Goal: Task Accomplishment & Management: Use online tool/utility

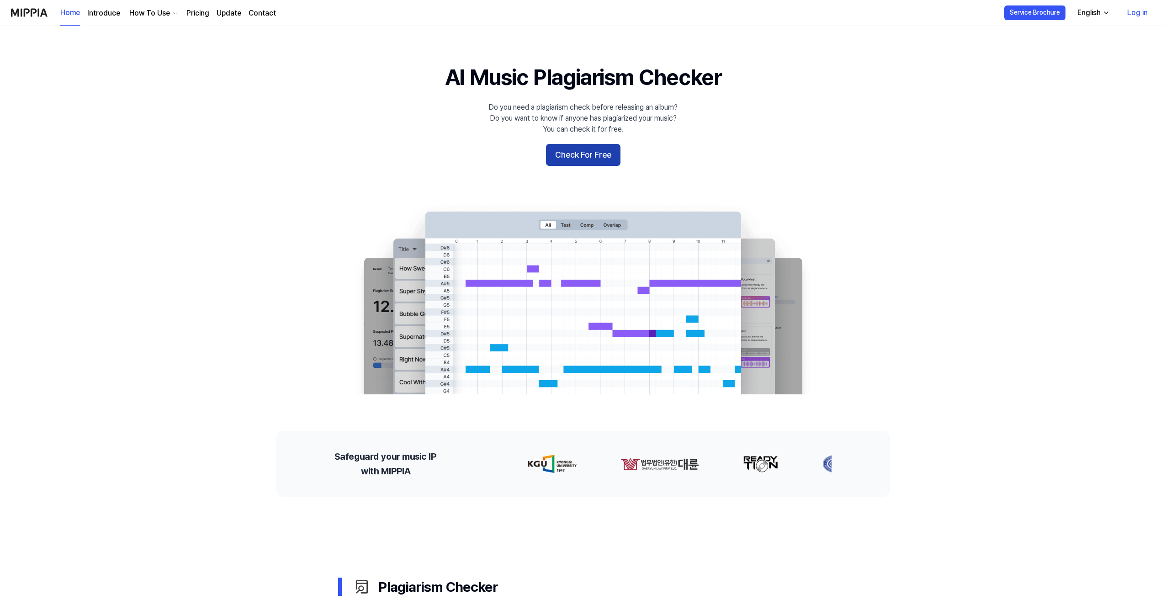
click at [602, 155] on button "Check For Free" at bounding box center [583, 155] width 74 height 22
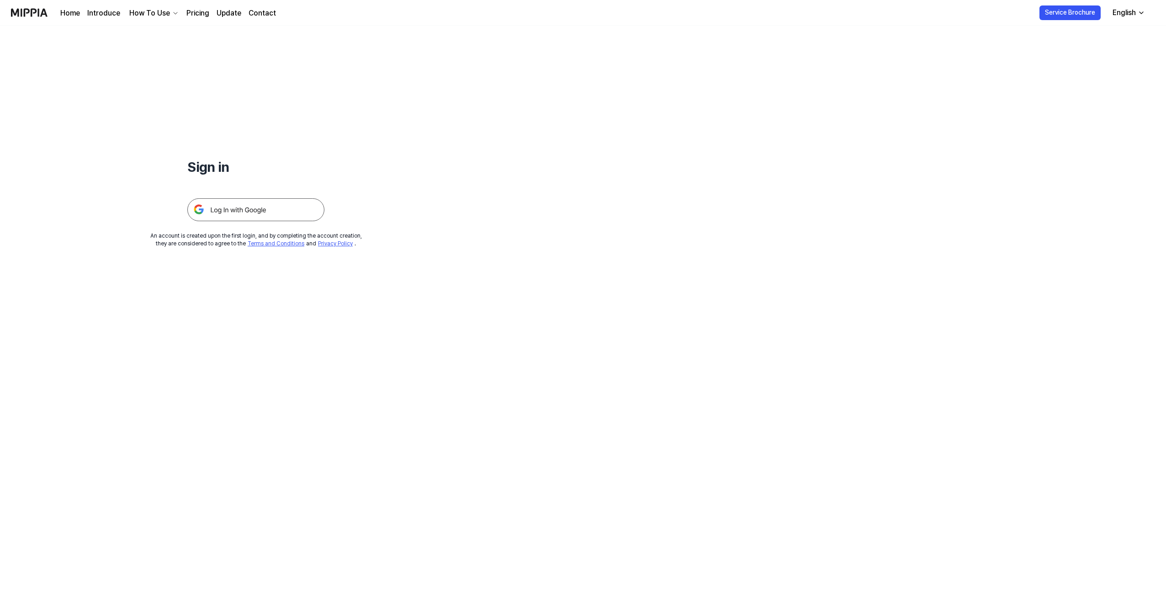
click at [267, 207] on img at bounding box center [255, 209] width 137 height 23
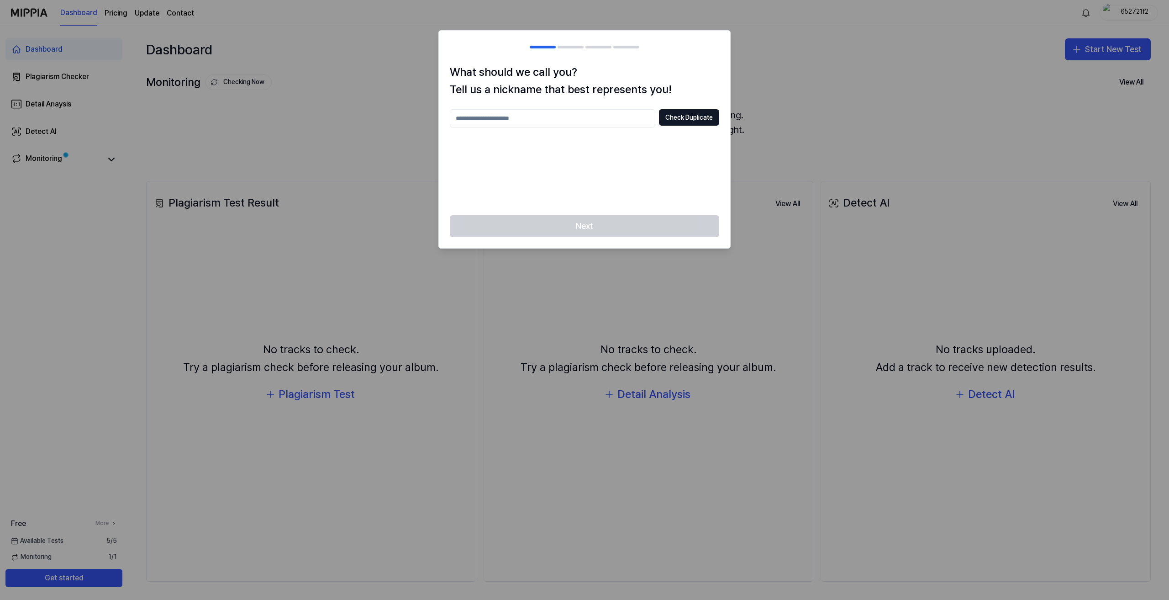
click at [777, 66] on div at bounding box center [584, 300] width 1169 height 600
click at [556, 114] on input "text" at bounding box center [553, 118] width 206 height 18
type input "******"
click at [680, 122] on button "Check Duplicate" at bounding box center [689, 117] width 60 height 16
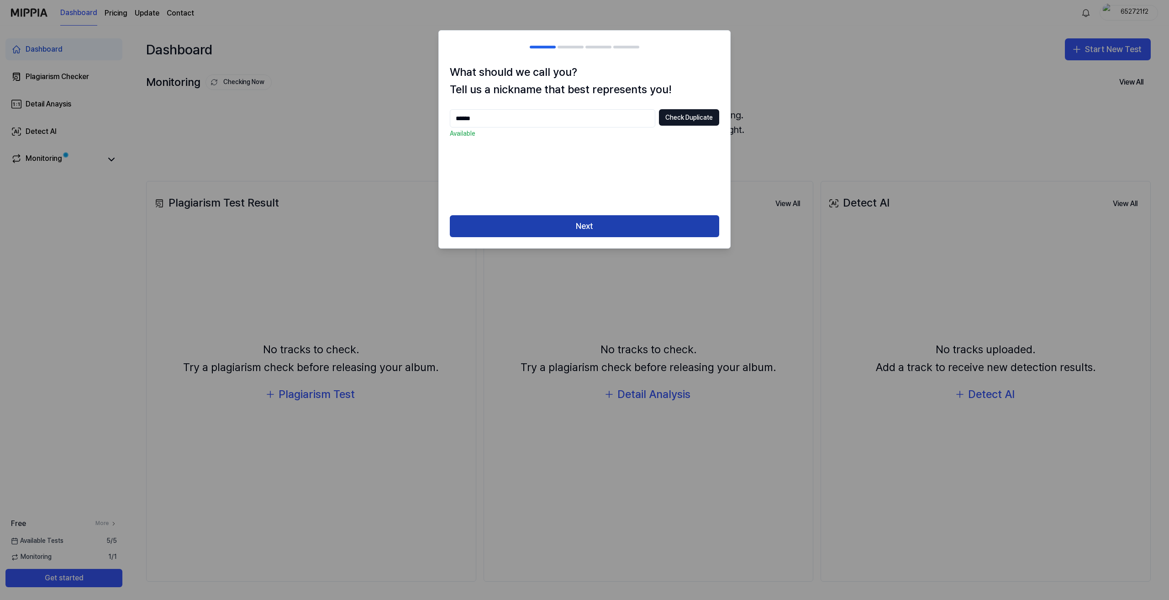
click at [610, 234] on button "Next" at bounding box center [585, 226] width 270 height 22
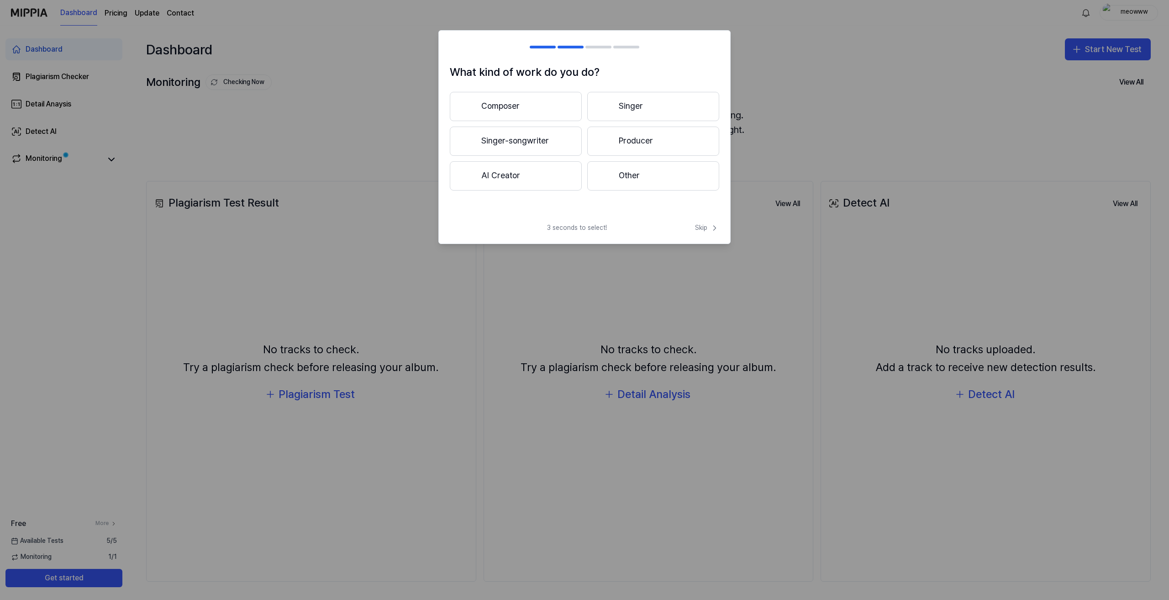
click at [551, 177] on button "AI Creator" at bounding box center [516, 175] width 132 height 29
click at [512, 106] on button "AI Creator" at bounding box center [516, 106] width 132 height 29
click at [507, 141] on button "Singer-songwriter" at bounding box center [516, 141] width 132 height 29
click at [632, 148] on button "3 years or more" at bounding box center [653, 142] width 132 height 30
click at [544, 176] on button "Other" at bounding box center [515, 179] width 131 height 29
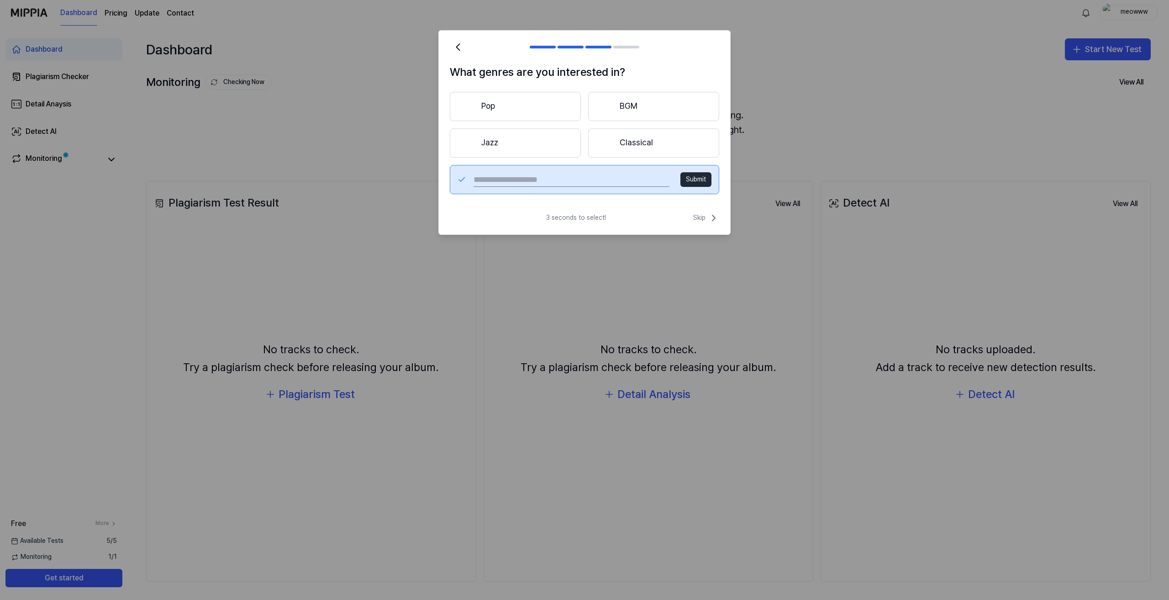
click at [544, 176] on input "text" at bounding box center [572, 179] width 196 height 15
type input "**********"
click at [694, 186] on button "Submit" at bounding box center [696, 179] width 31 height 15
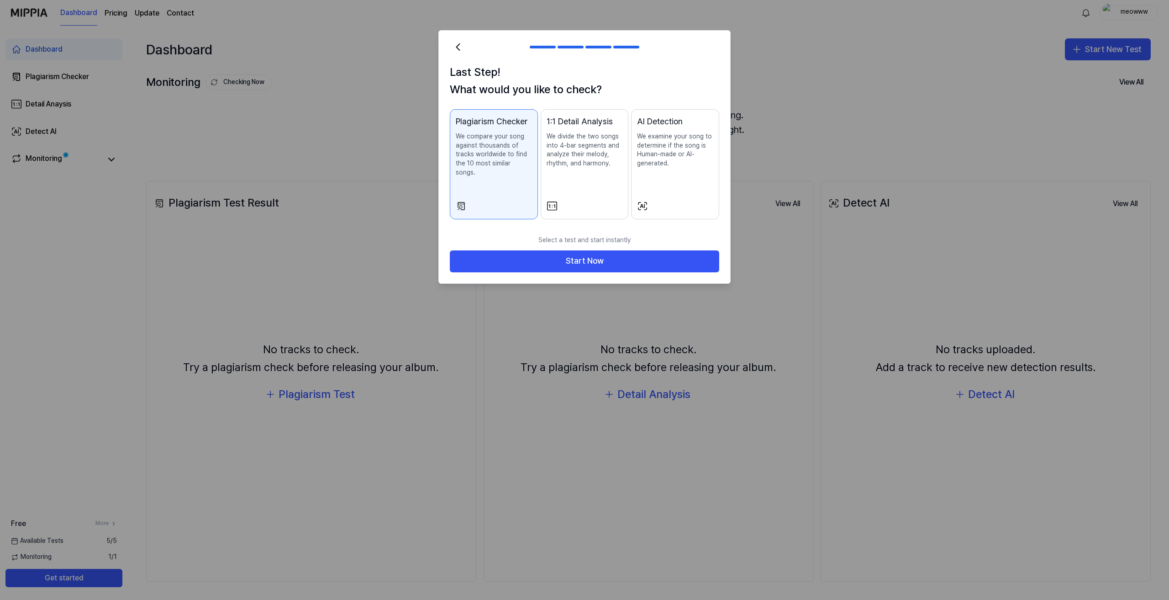
click at [688, 184] on div "AI Detection We examine your song to determine if the song is Human-made or AI-…" at bounding box center [675, 150] width 76 height 71
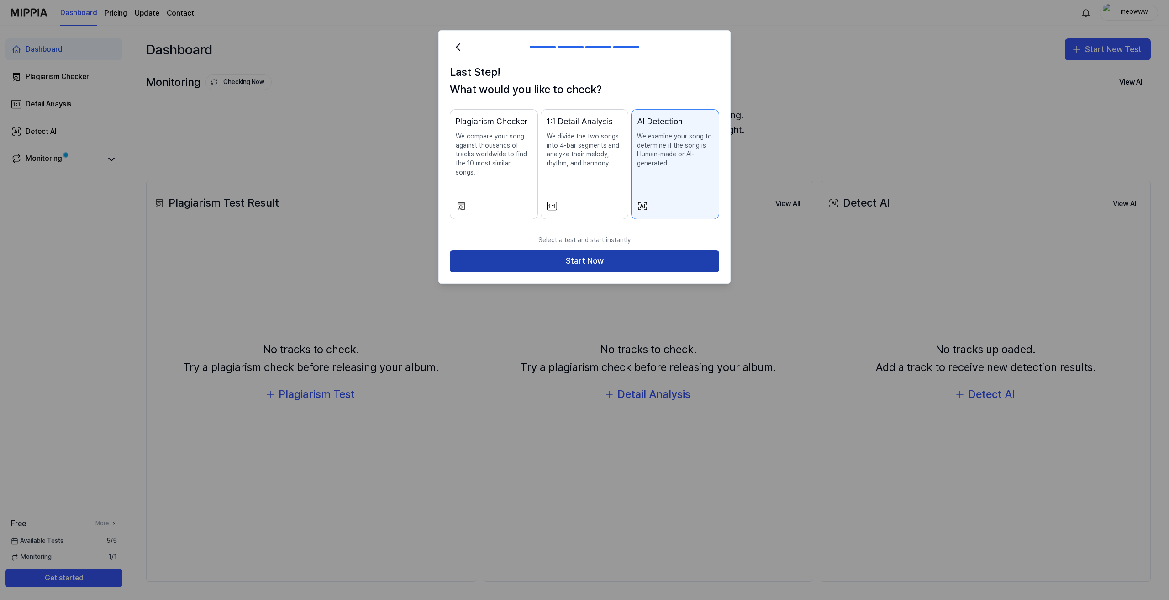
click at [625, 254] on button "Start Now" at bounding box center [585, 261] width 270 height 22
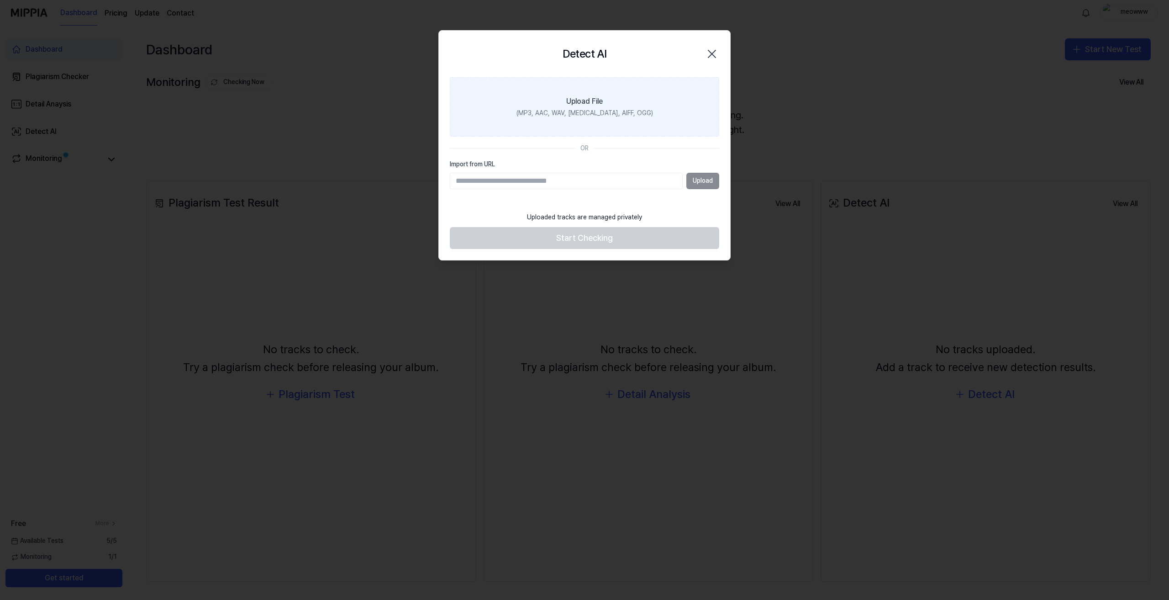
click at [602, 105] on div "Upload File" at bounding box center [584, 101] width 37 height 11
click at [0, 0] on input "Upload File (MP3, AAC, WAV, FLAC, AIFF, OGG)" at bounding box center [0, 0] width 0 height 0
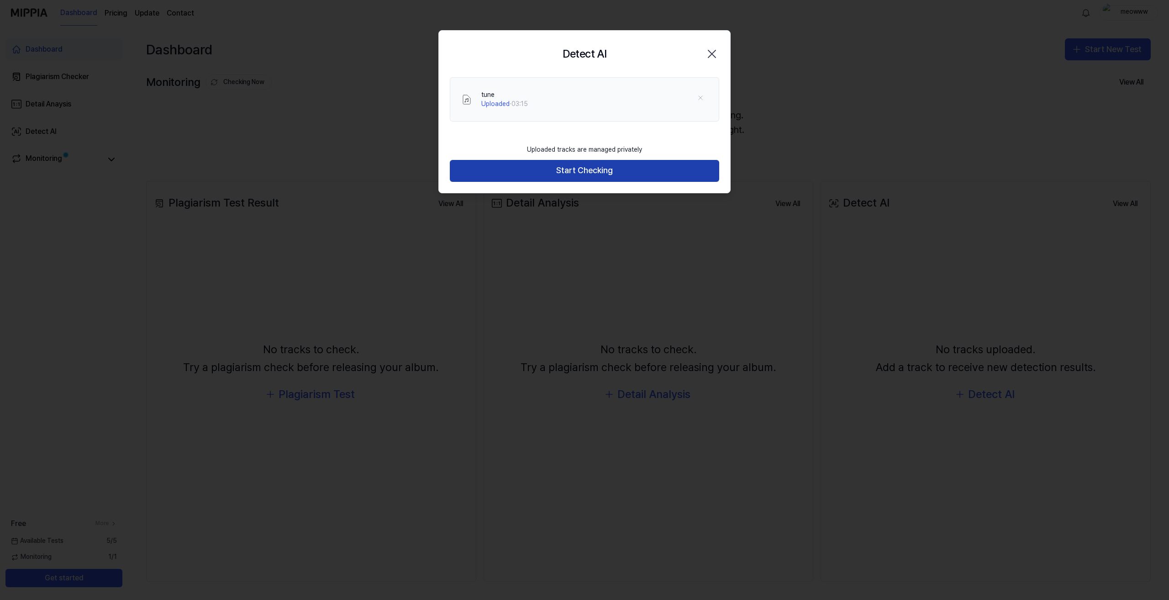
click at [533, 172] on button "Start Checking" at bounding box center [585, 171] width 270 height 22
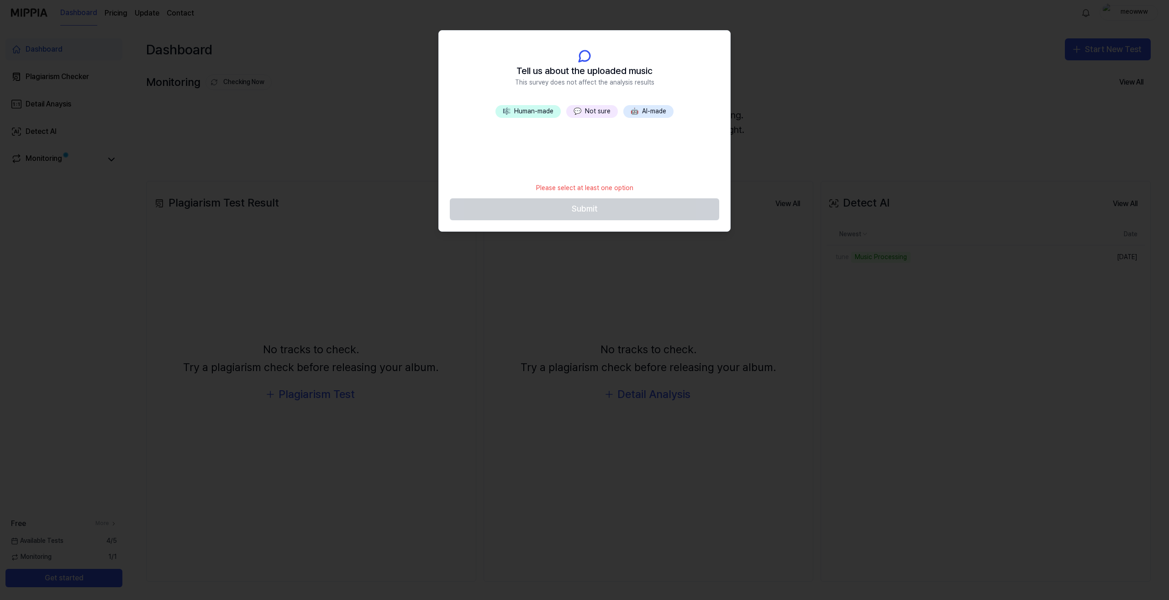
click at [549, 113] on button "🎼 Human-made" at bounding box center [528, 111] width 65 height 13
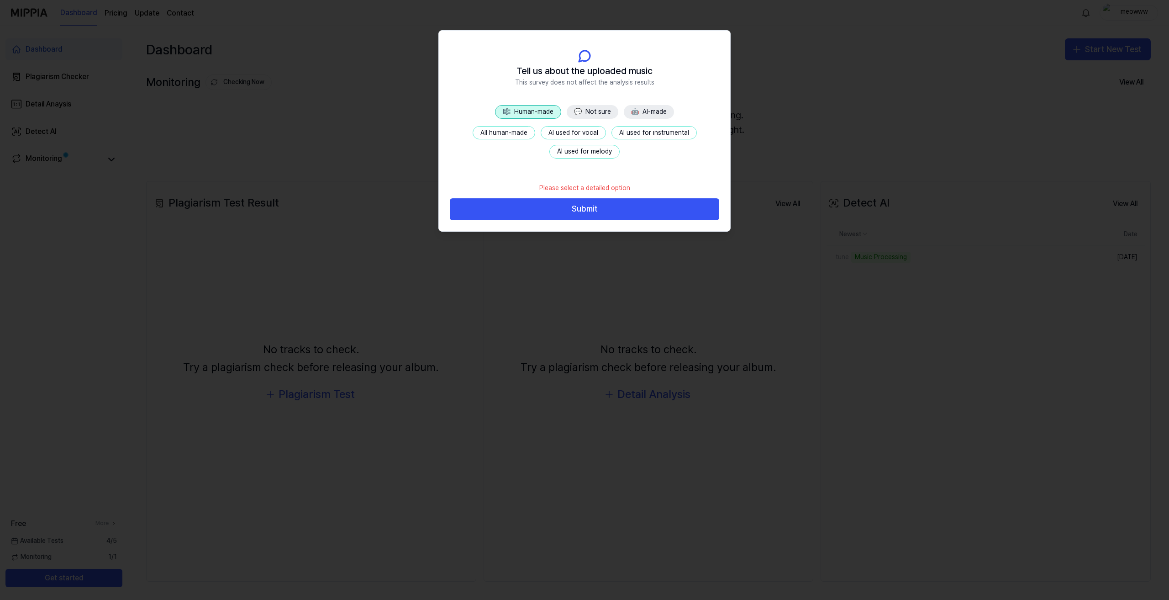
click at [523, 131] on button "All human-made" at bounding box center [504, 133] width 63 height 14
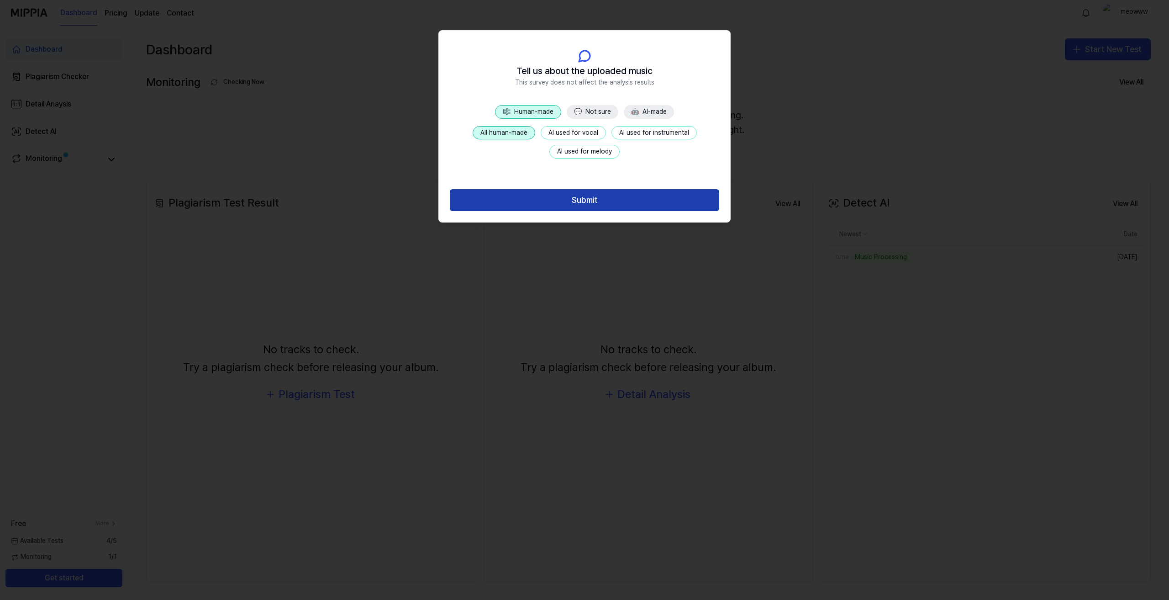
click at [550, 197] on button "Submit" at bounding box center [585, 200] width 270 height 22
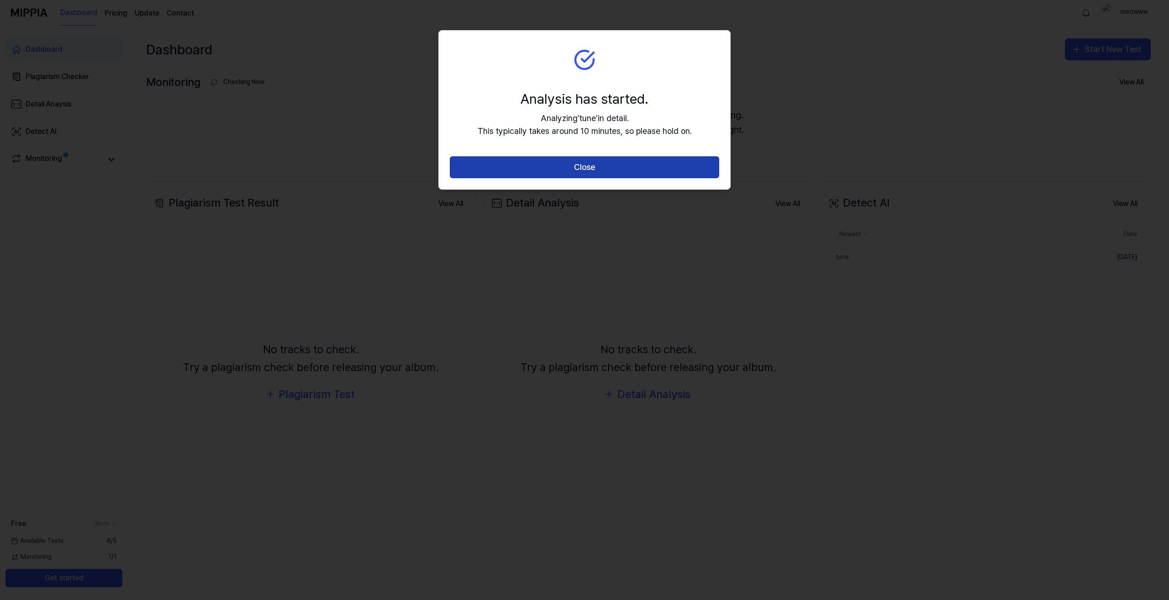
click at [564, 166] on button "Close" at bounding box center [585, 167] width 270 height 22
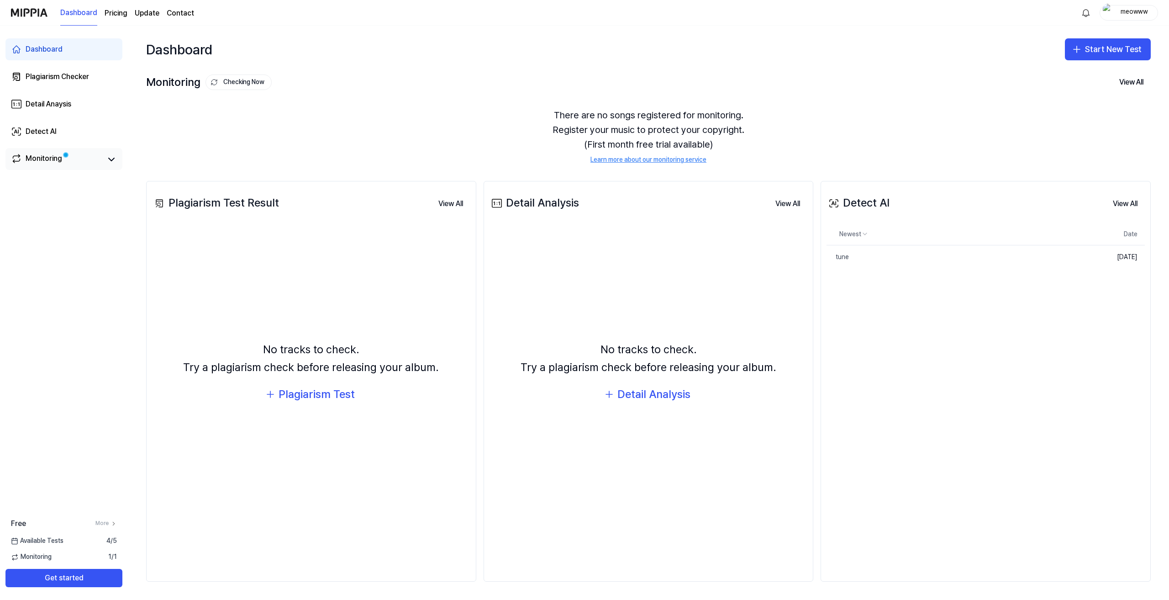
click at [91, 160] on link "Monitoring" at bounding box center [56, 159] width 91 height 13
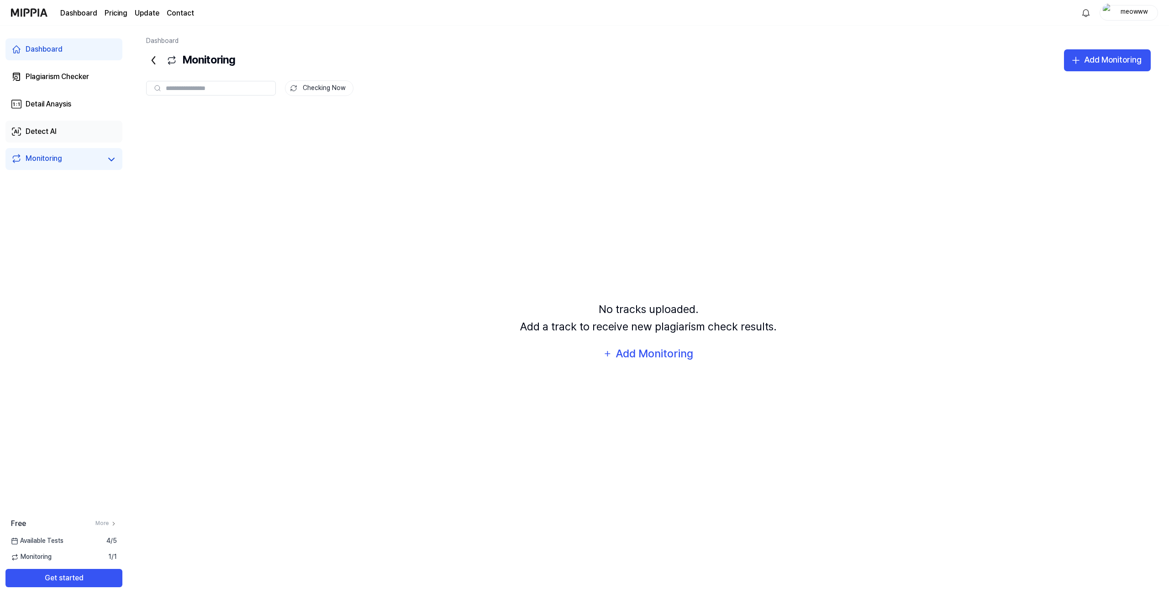
click at [47, 134] on div "Detect AI" at bounding box center [41, 131] width 31 height 11
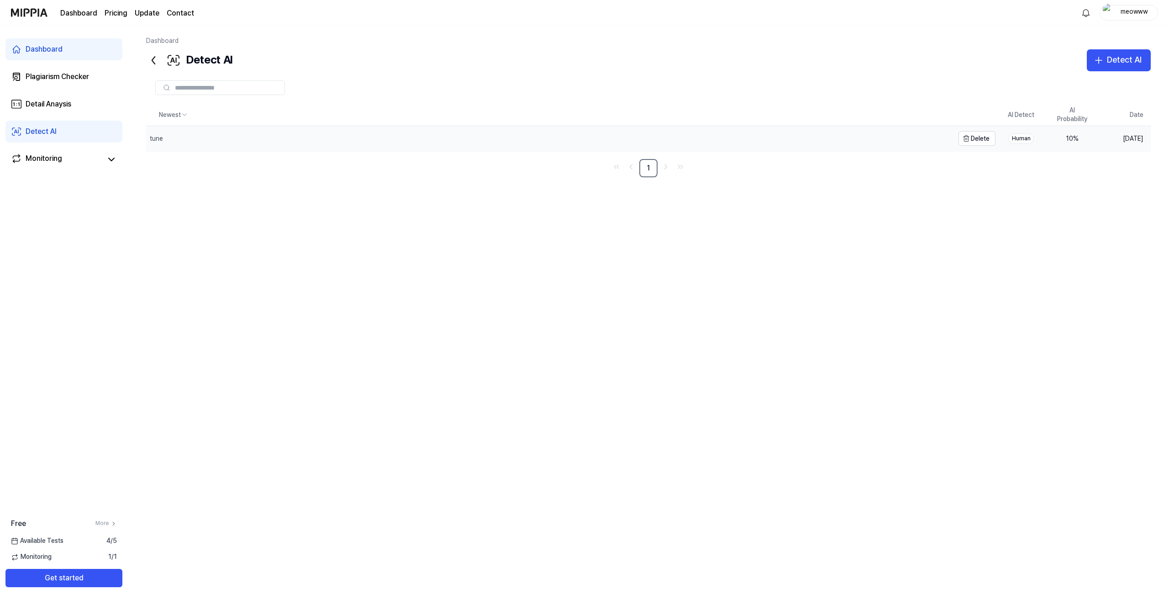
click at [253, 136] on div "tune" at bounding box center [550, 138] width 808 height 25
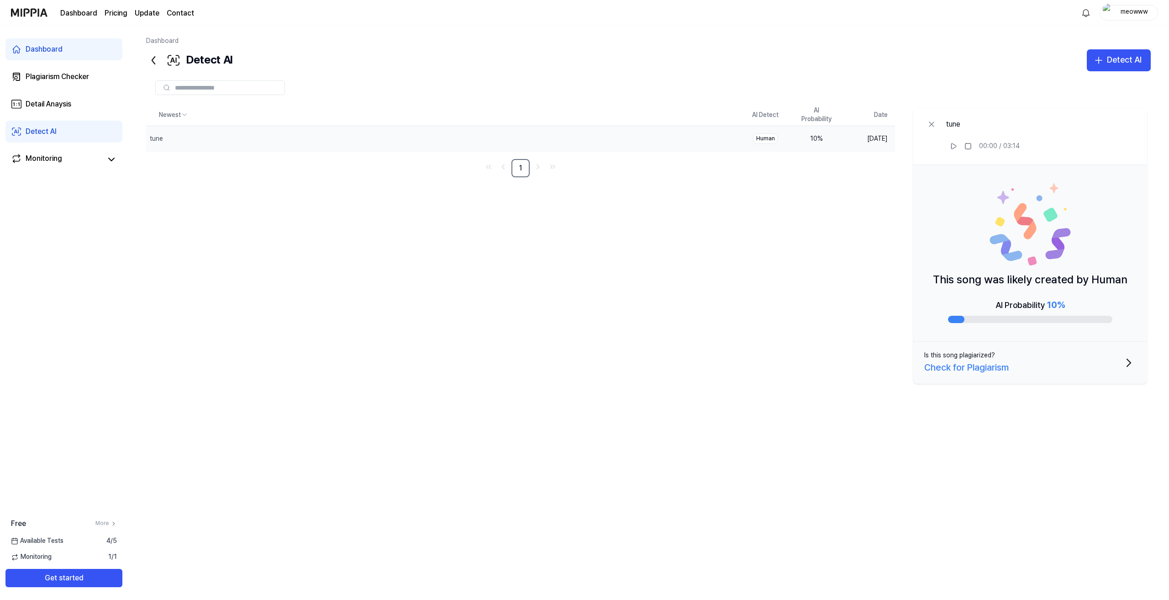
click at [998, 363] on div "Check for Plagiarism" at bounding box center [967, 367] width 85 height 15
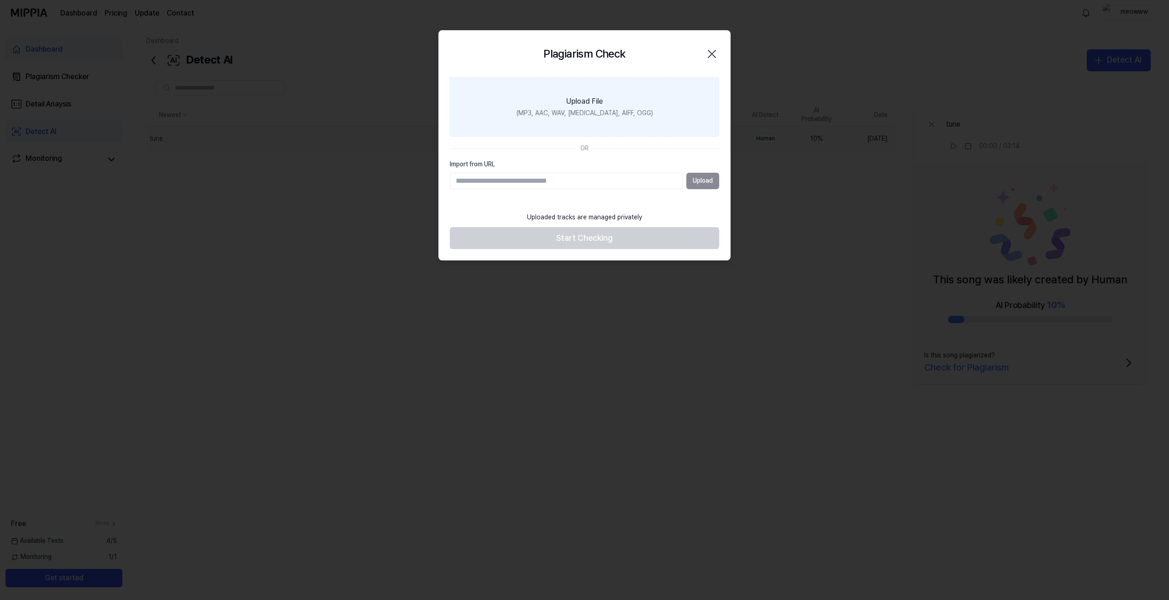
click at [596, 111] on div "(MP3, AAC, WAV, FLAC, AIFF, OGG)" at bounding box center [585, 113] width 137 height 9
click at [0, 0] on input "Upload File (MP3, AAC, WAV, FLAC, AIFF, OGG)" at bounding box center [0, 0] width 0 height 0
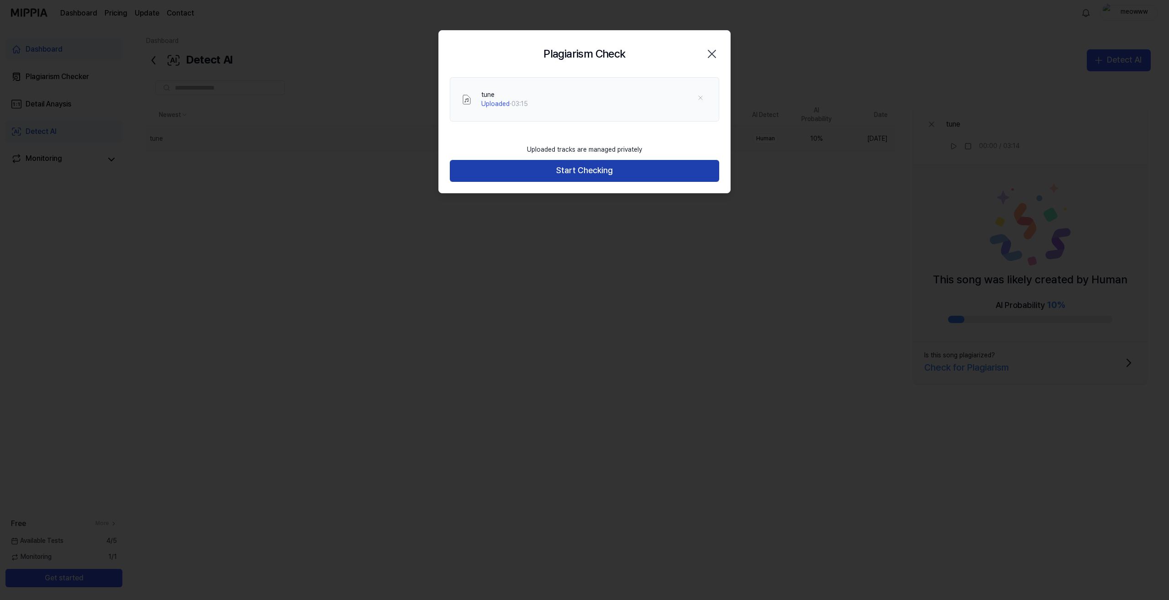
click at [562, 167] on button "Start Checking" at bounding box center [585, 171] width 270 height 22
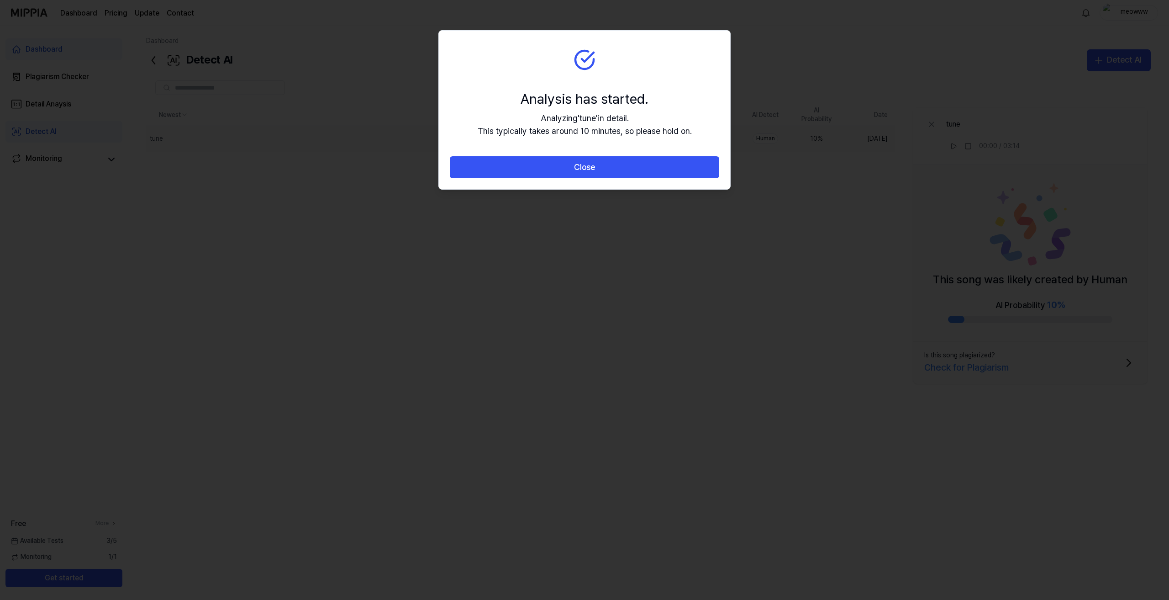
click at [562, 167] on button "Close" at bounding box center [585, 167] width 270 height 22
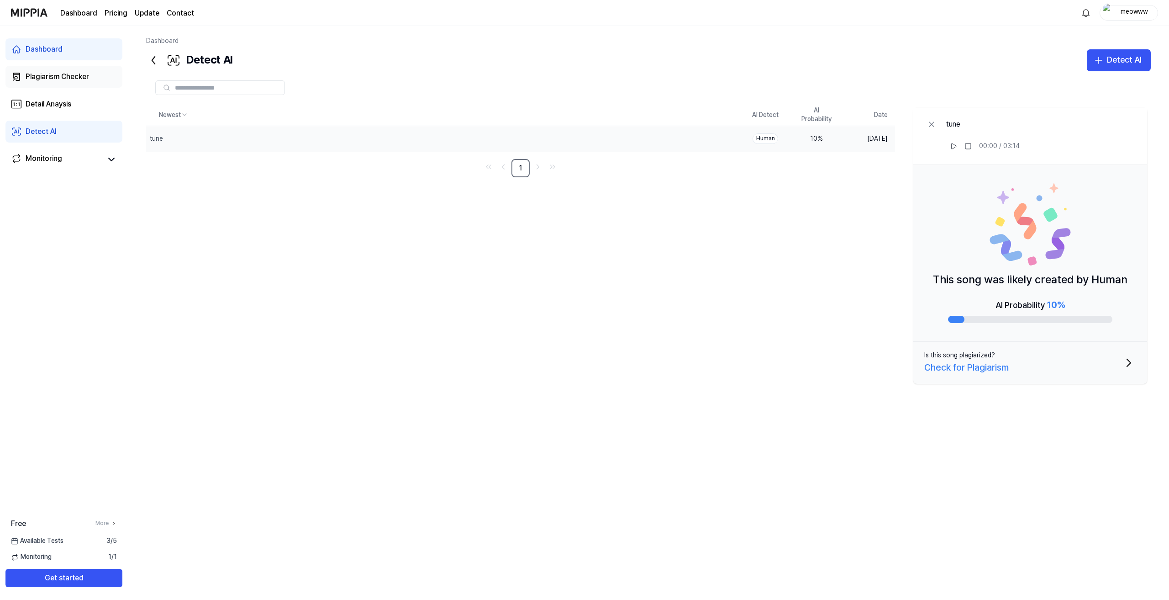
click at [79, 85] on link "Plagiarism Checker" at bounding box center [63, 77] width 117 height 22
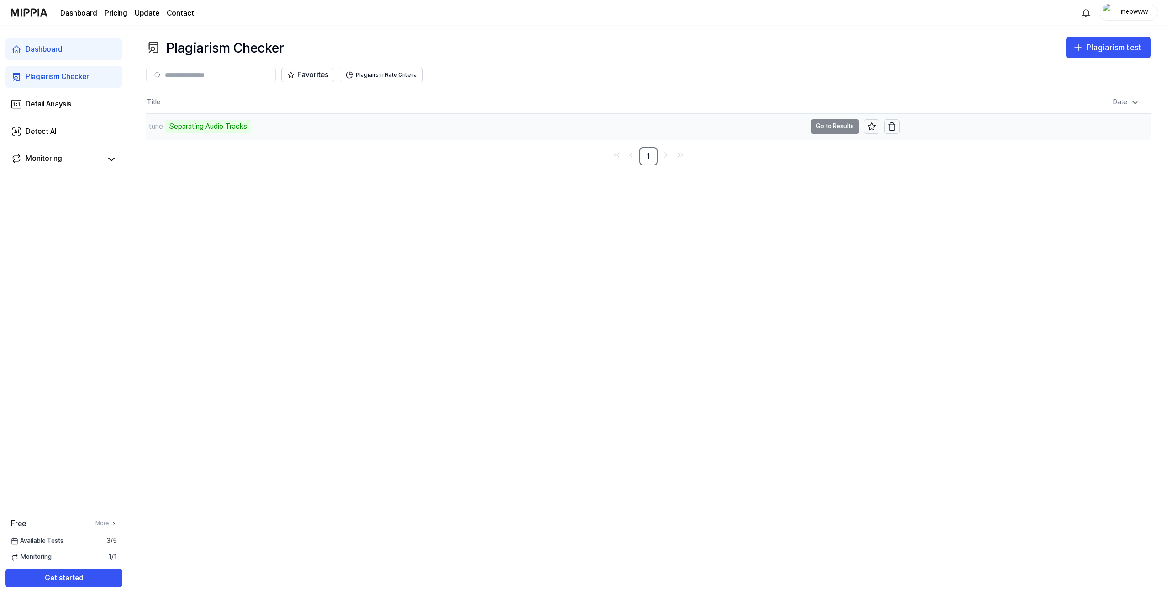
click at [384, 129] on div "tune Separating Audio Tracks" at bounding box center [476, 127] width 660 height 26
click at [829, 127] on td "tune Separating Audio Tracks Go to Results" at bounding box center [523, 127] width 754 height 26
click at [243, 126] on div "tune Analyze Music Notes" at bounding box center [476, 127] width 660 height 26
drag, startPoint x: 1053, startPoint y: 0, endPoint x: 789, endPoint y: 75, distance: 274.9
click at [789, 75] on div "Favorites Plagiarism Rate Criteria" at bounding box center [648, 75] width 1005 height 15
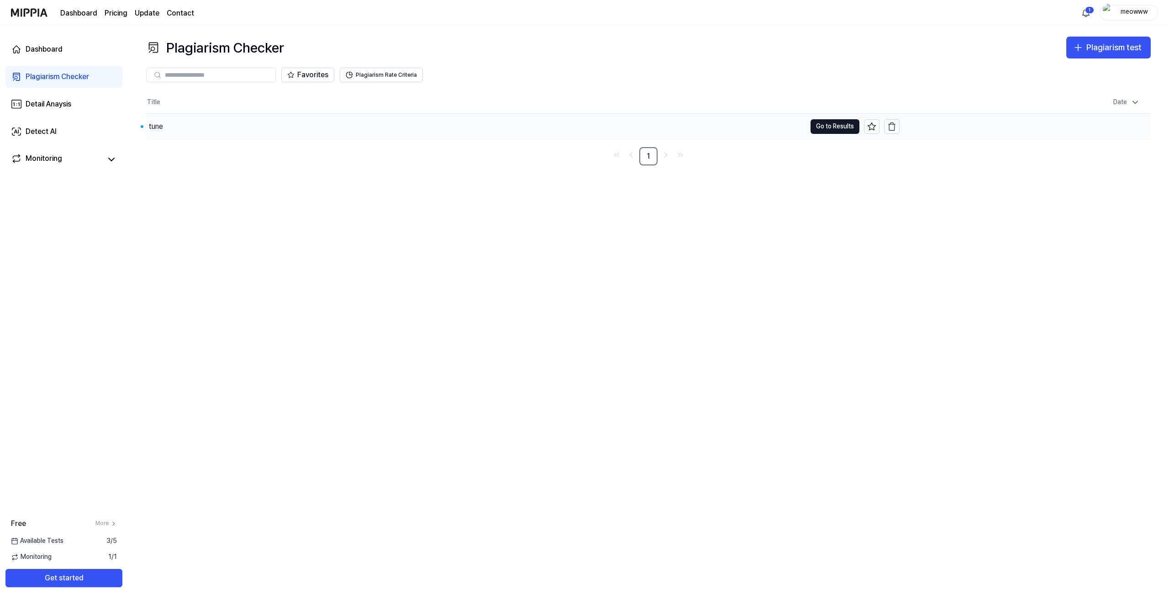
click at [185, 132] on div "tune" at bounding box center [476, 127] width 660 height 26
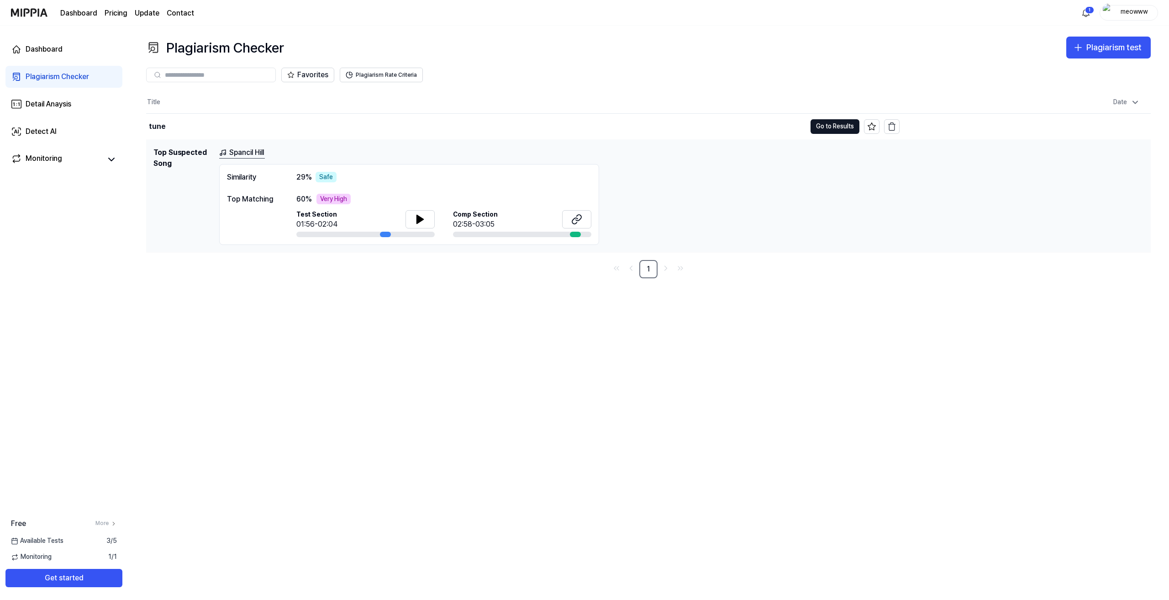
click at [385, 233] on div at bounding box center [385, 234] width 11 height 5
click at [416, 221] on icon at bounding box center [420, 219] width 11 height 11
click at [579, 220] on icon at bounding box center [578, 218] width 5 height 6
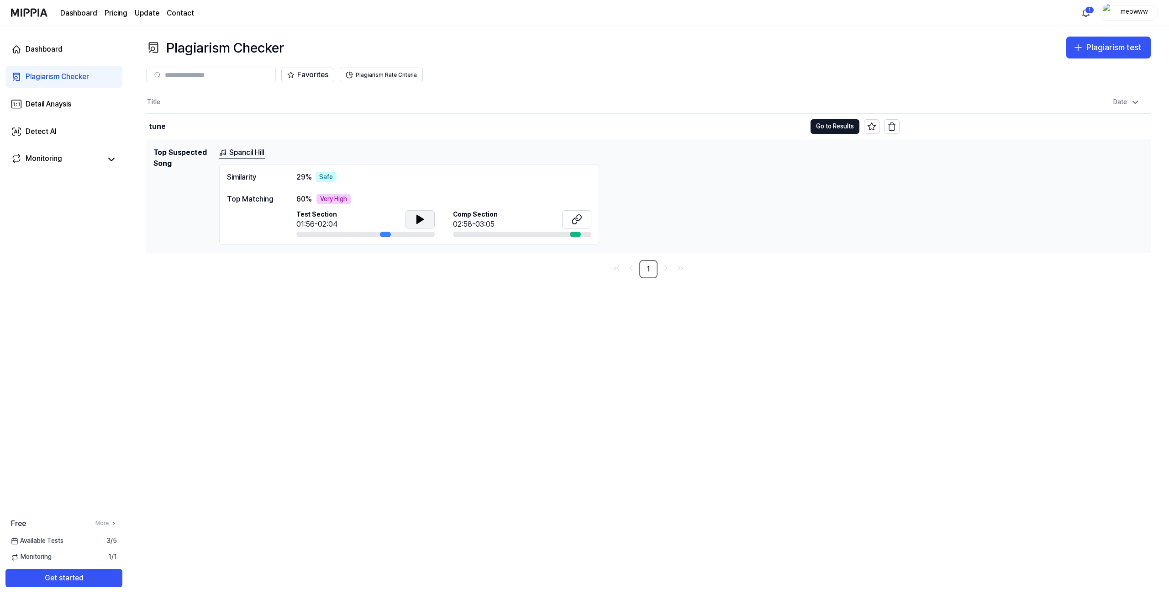
drag, startPoint x: 735, startPoint y: 182, endPoint x: 689, endPoint y: 184, distance: 46.2
click at [689, 184] on div "Spancil Hill Similarity 29 % Safe Top Matching 60 % Very High Test Section 01:5…" at bounding box center [681, 196] width 925 height 98
click at [183, 13] on link "Contact" at bounding box center [180, 13] width 27 height 11
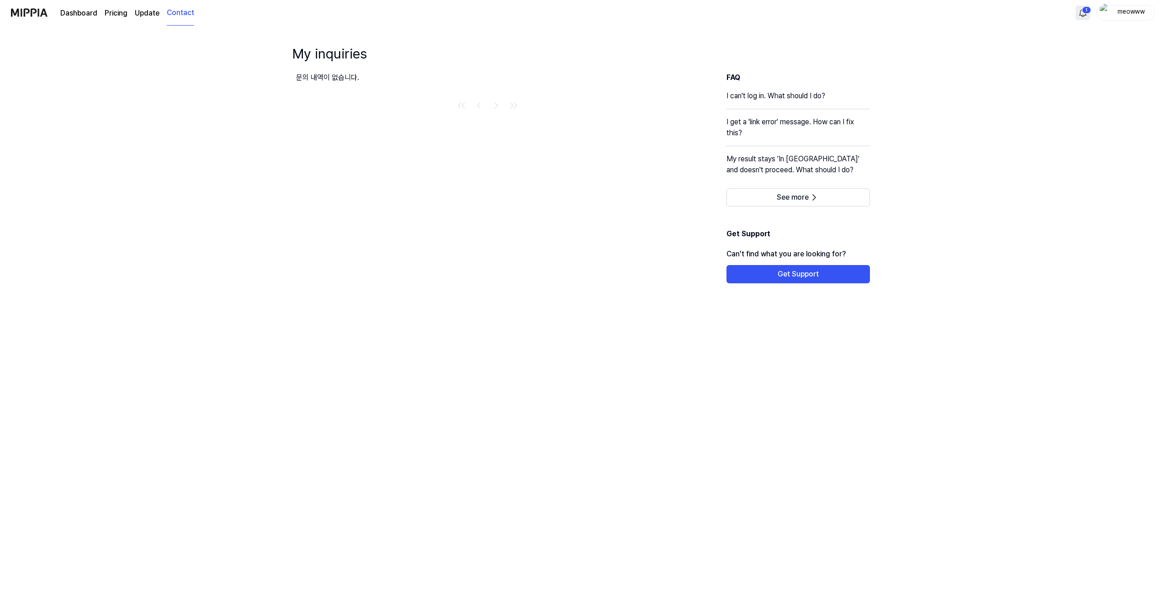
click at [1084, 13] on html "Dashboard Pricing Update Contact 1 meowww My inquiries 문의 내역이 없습니다. FAQ I can't…" at bounding box center [583, 300] width 1166 height 600
click at [1084, 13] on html "Dashboard Pricing Update Contact meowww My inquiries 문의 내역이 없습니다. FAQ I can't l…" at bounding box center [584, 300] width 1169 height 600
click at [1084, 13] on html "Dashboard Pricing Update Contact meowww My inquiries 문의 내역이 없습니다. FAQ I can't l…" at bounding box center [583, 300] width 1166 height 600
click at [463, 176] on html "Dashboard Pricing Update Contact meowww My inquiries 문의 내역이 없습니다. FAQ I can't l…" at bounding box center [584, 300] width 1169 height 600
click at [73, 14] on link "Dashboard" at bounding box center [78, 13] width 37 height 11
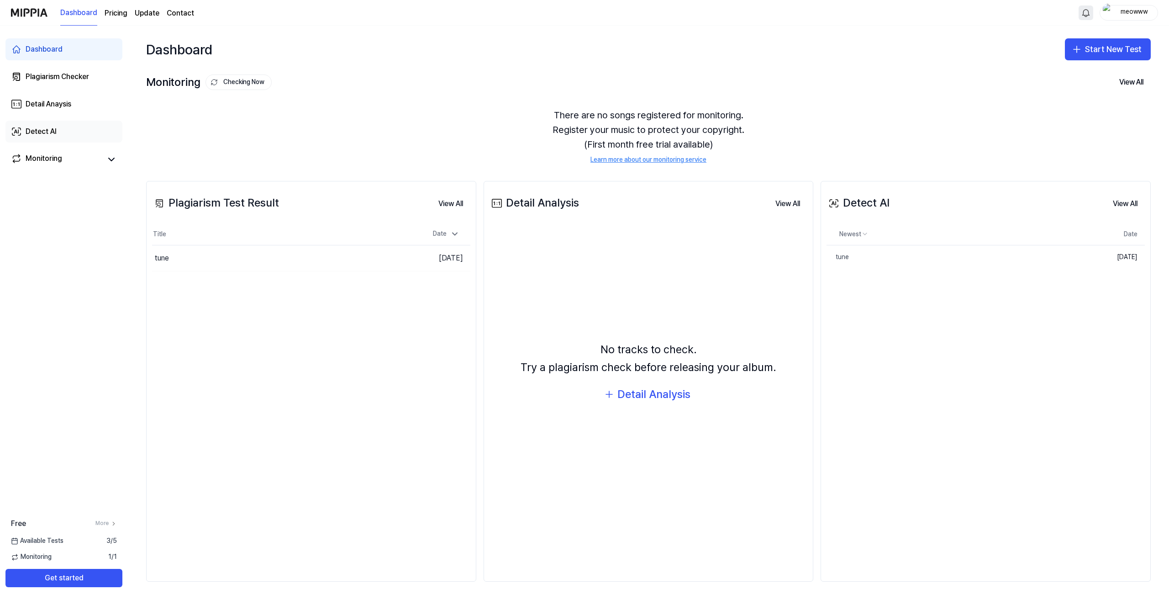
click at [55, 131] on div "Detect AI" at bounding box center [41, 131] width 31 height 11
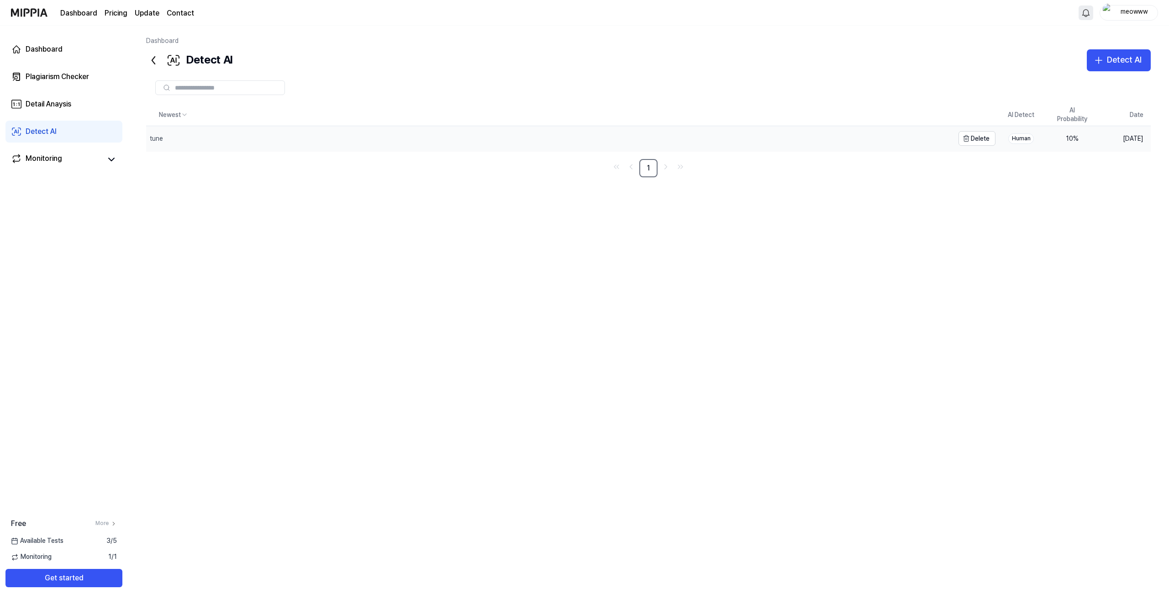
click at [340, 142] on div "tune" at bounding box center [550, 138] width 808 height 25
